Goal: Task Accomplishment & Management: Manage account settings

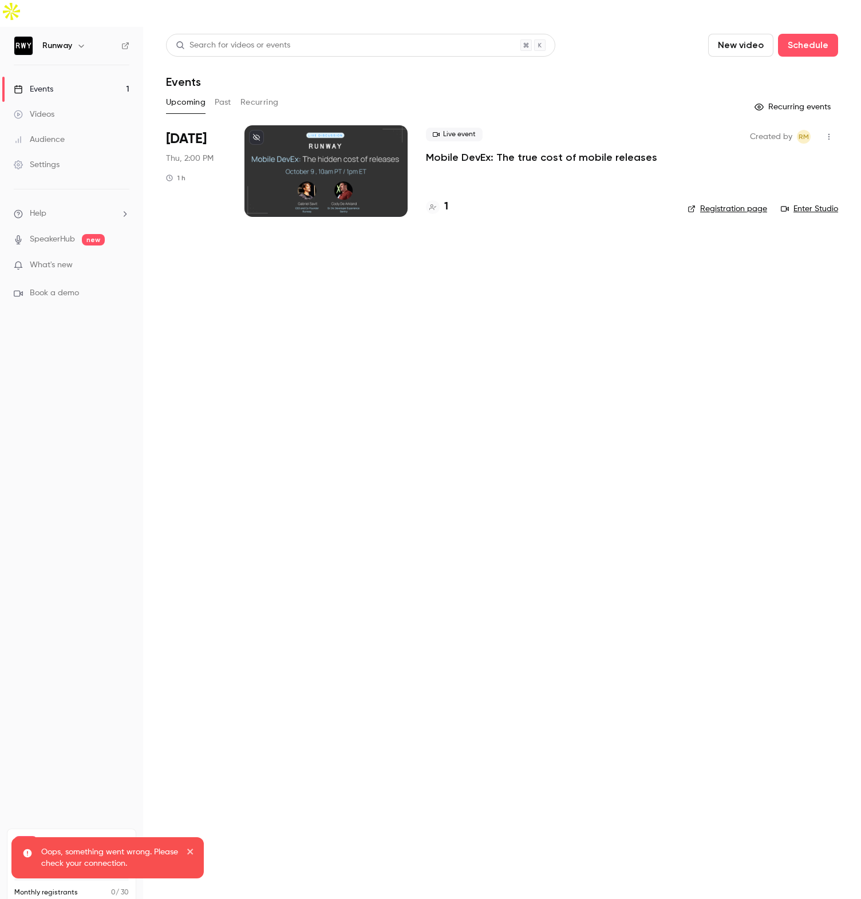
click at [499, 151] on p "Mobile DevEx: The true cost of mobile releases" at bounding box center [541, 158] width 231 height 14
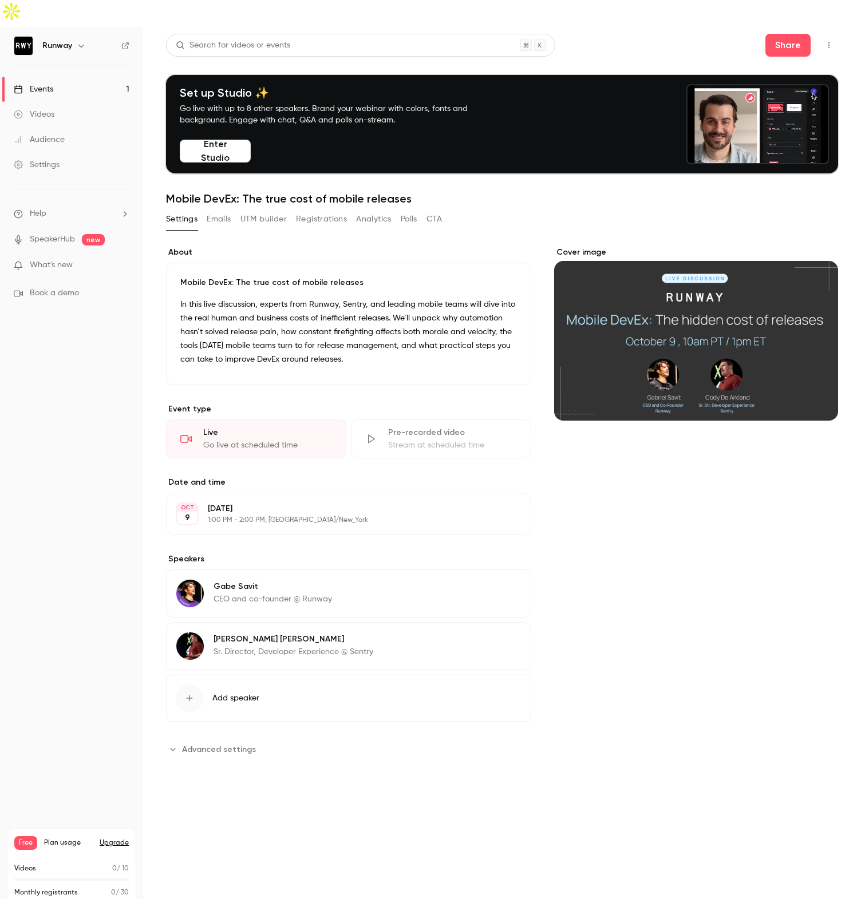
click at [321, 210] on button "Registrations" at bounding box center [321, 219] width 51 height 18
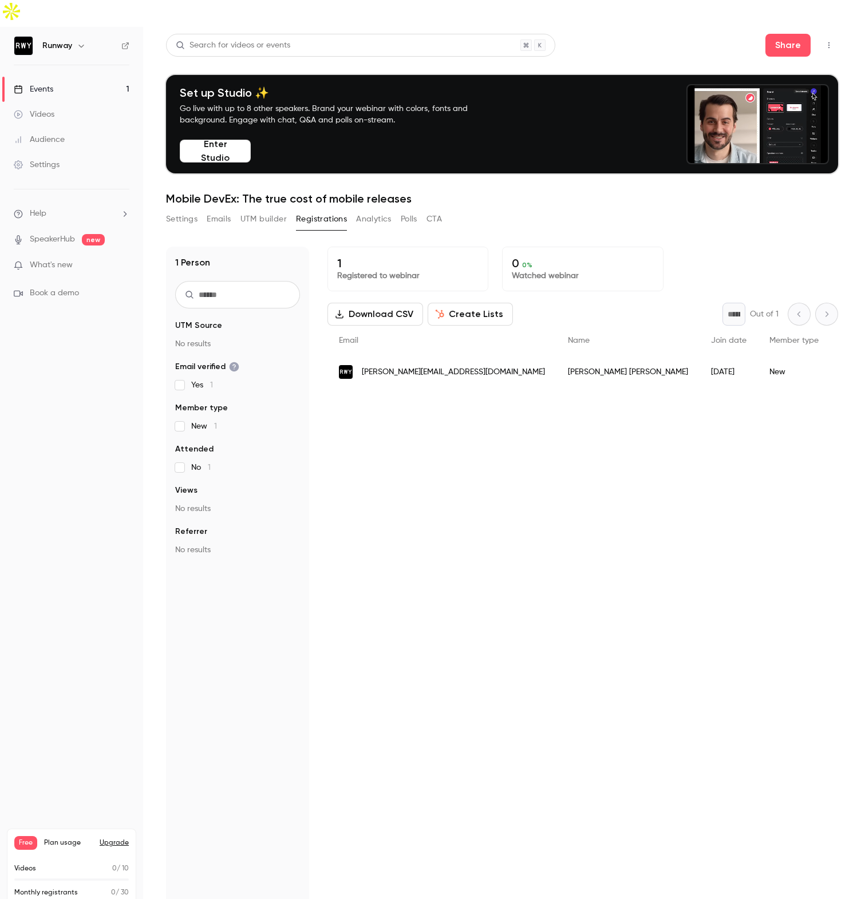
click at [57, 159] on div "Settings" at bounding box center [37, 164] width 46 height 11
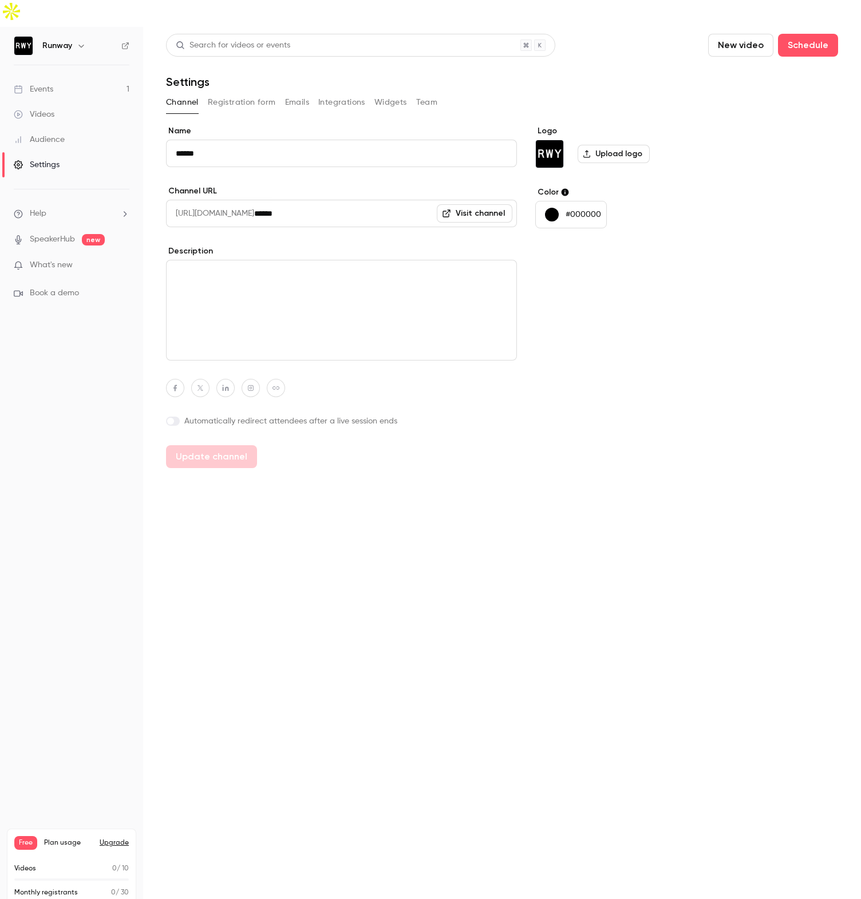
click at [290, 93] on button "Emails" at bounding box center [297, 102] width 24 height 18
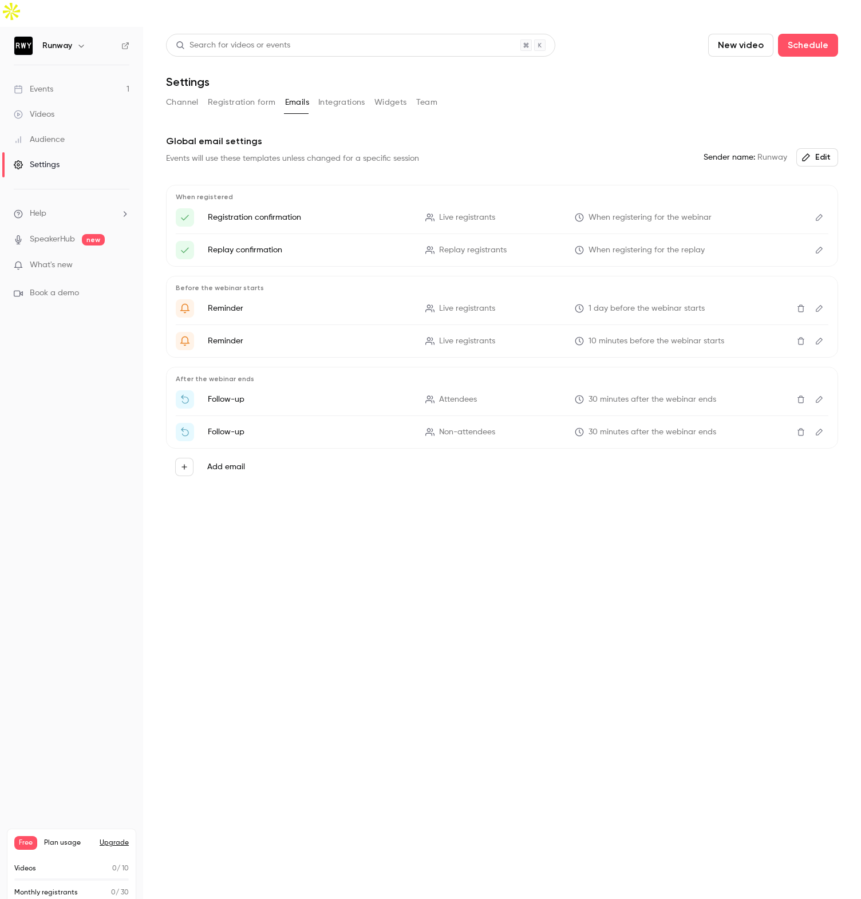
click at [817, 214] on icon "Edit" at bounding box center [819, 218] width 9 height 8
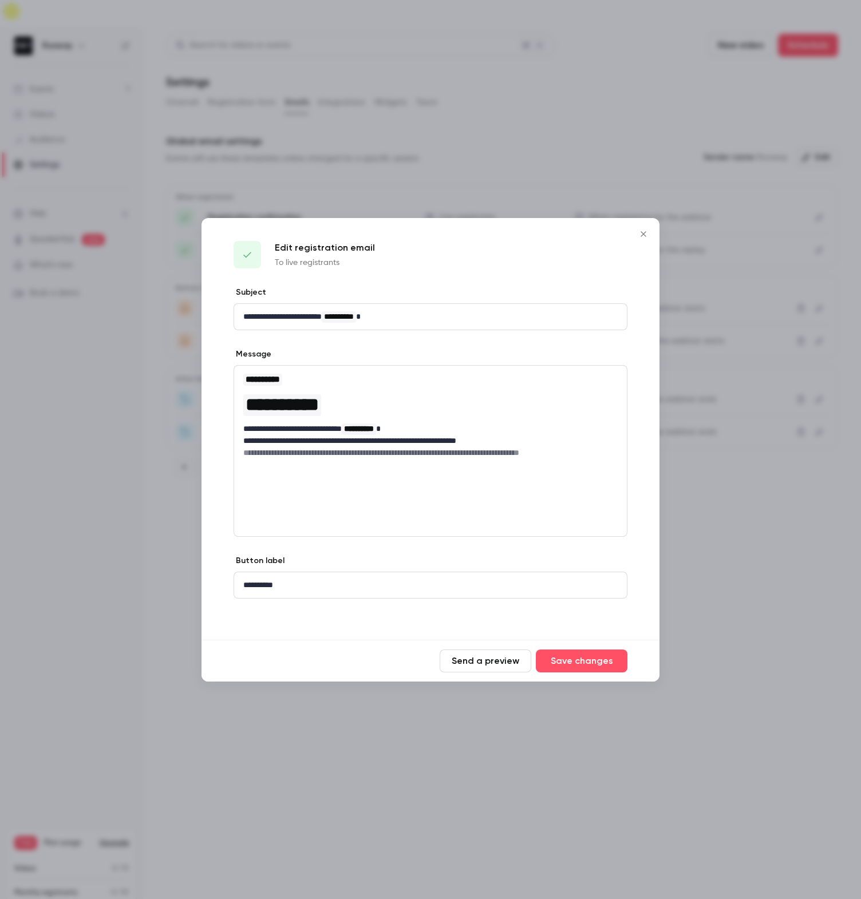
click at [642, 235] on icon "Close" at bounding box center [643, 233] width 5 height 5
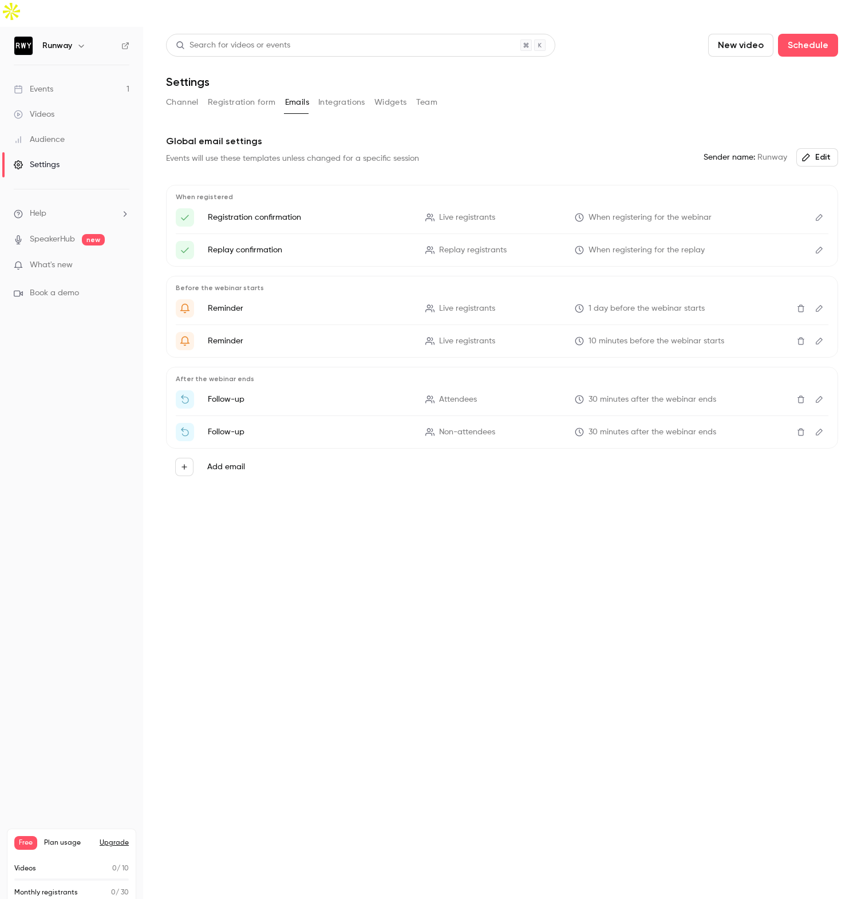
click at [770, 152] on span "Sender name: Runway" at bounding box center [745, 158] width 84 height 12
click at [331, 93] on button "Integrations" at bounding box center [341, 102] width 47 height 18
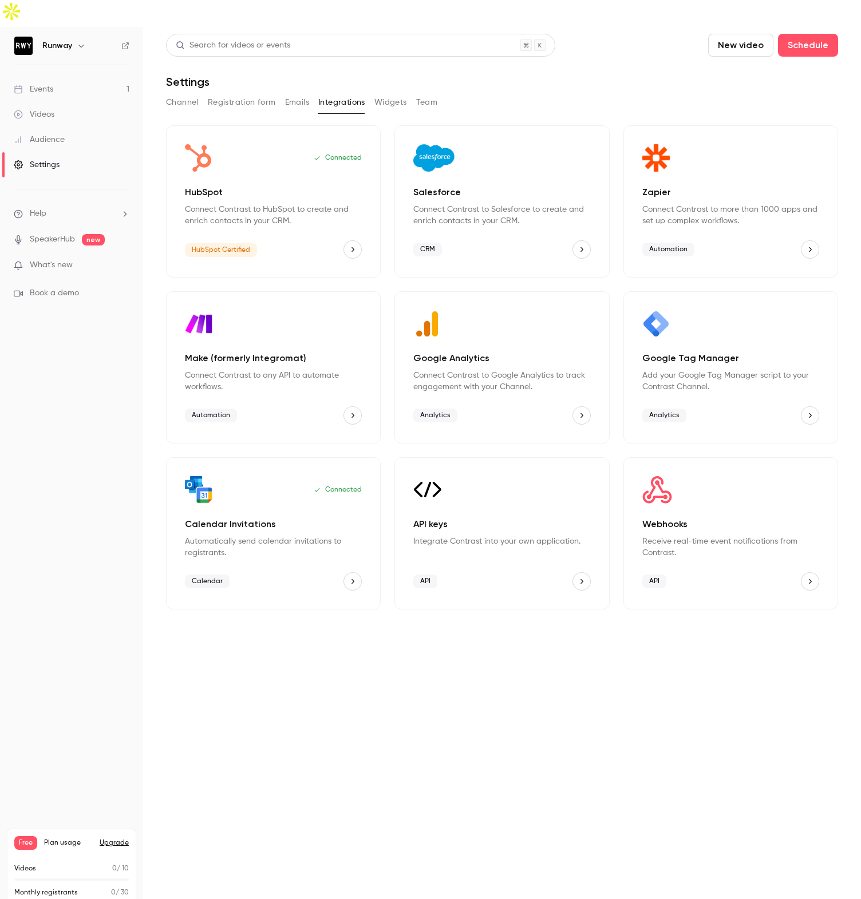
click at [400, 93] on button "Widgets" at bounding box center [390, 102] width 33 height 18
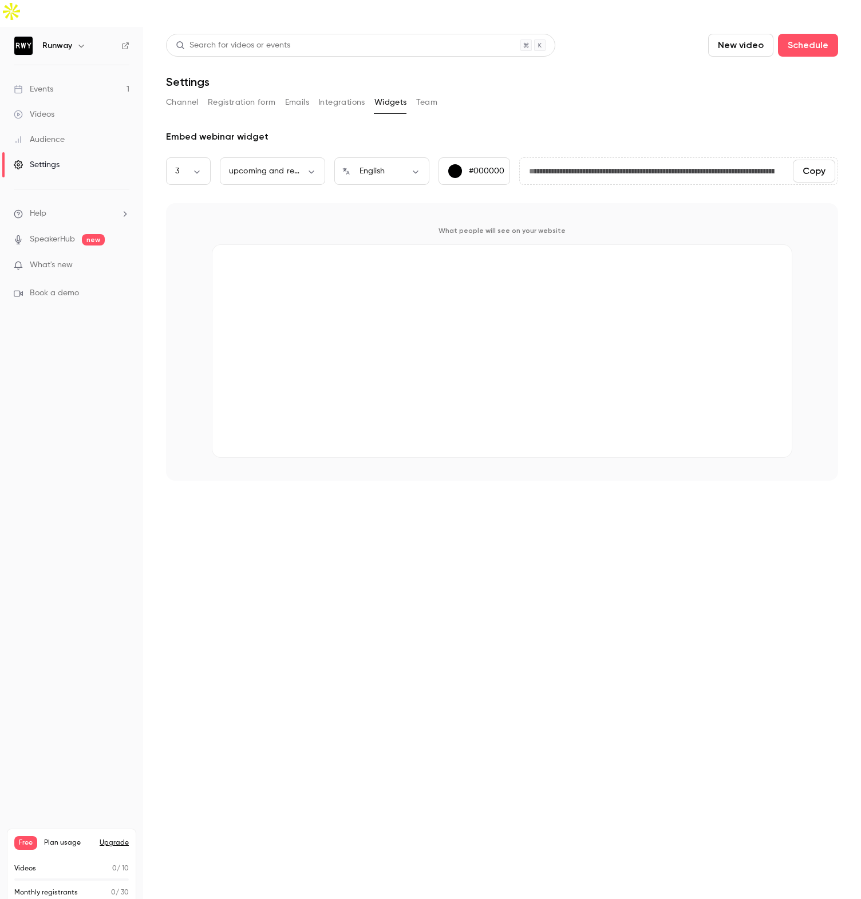
click at [426, 93] on button "Team" at bounding box center [427, 102] width 22 height 18
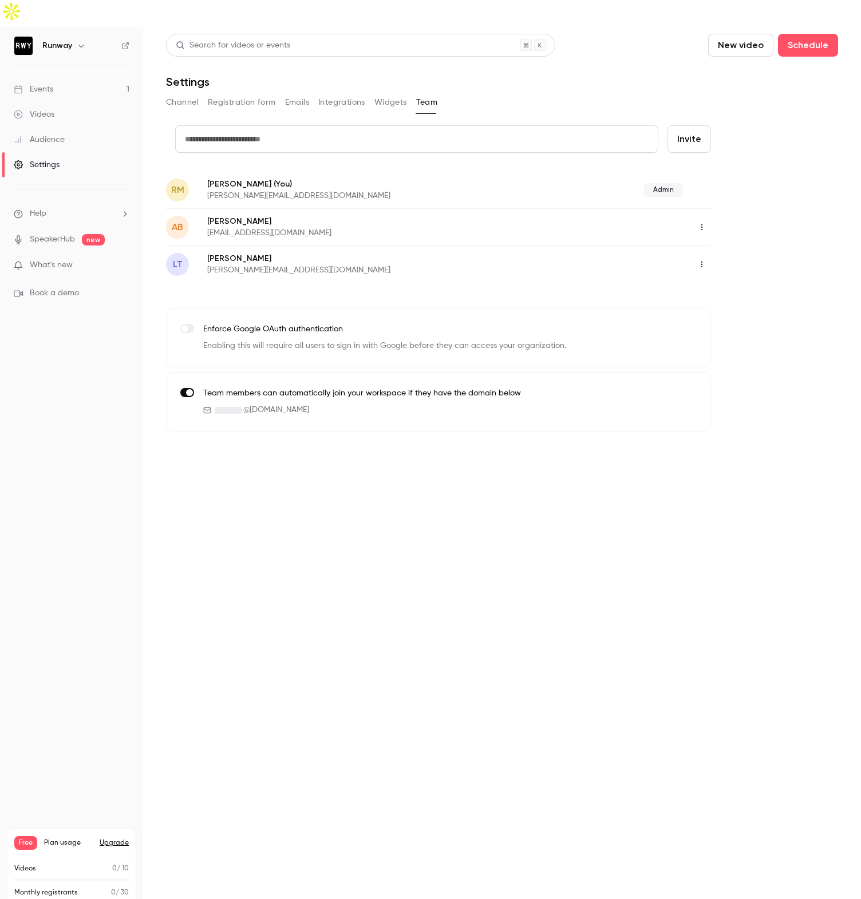
click at [175, 93] on button "Channel" at bounding box center [182, 102] width 33 height 18
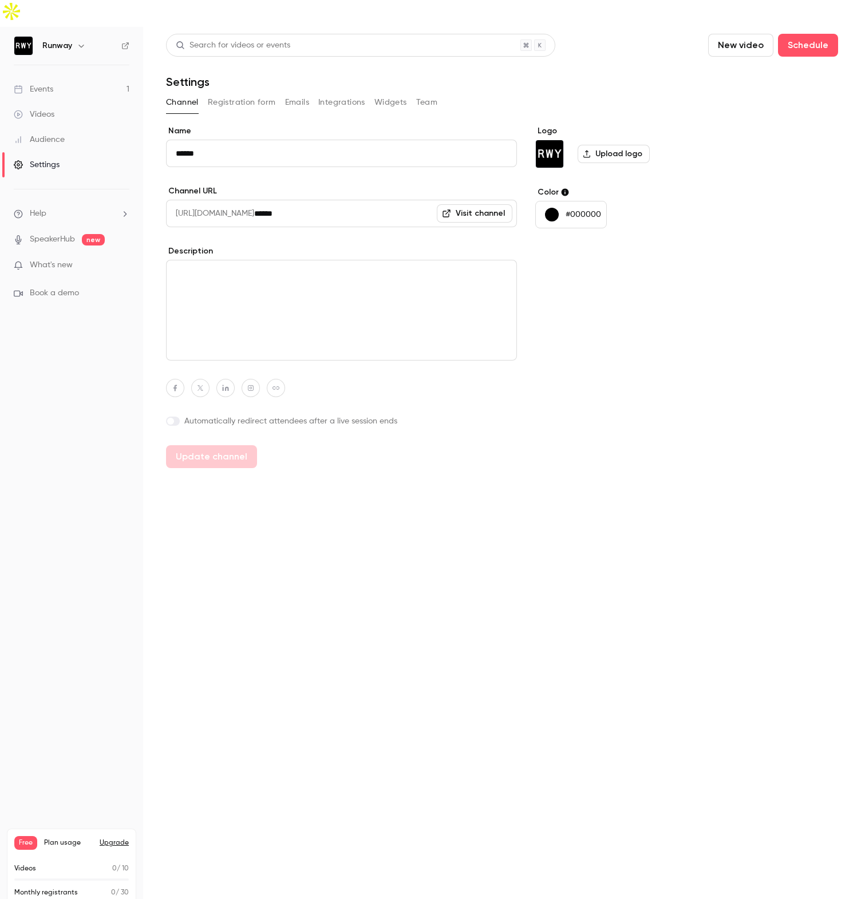
click at [68, 234] on link "SpeakerHub" at bounding box center [52, 240] width 45 height 12
click at [619, 93] on div "Channel Registration form Emails Integrations Widgets Team" at bounding box center [502, 102] width 672 height 18
